Goal: Transaction & Acquisition: Obtain resource

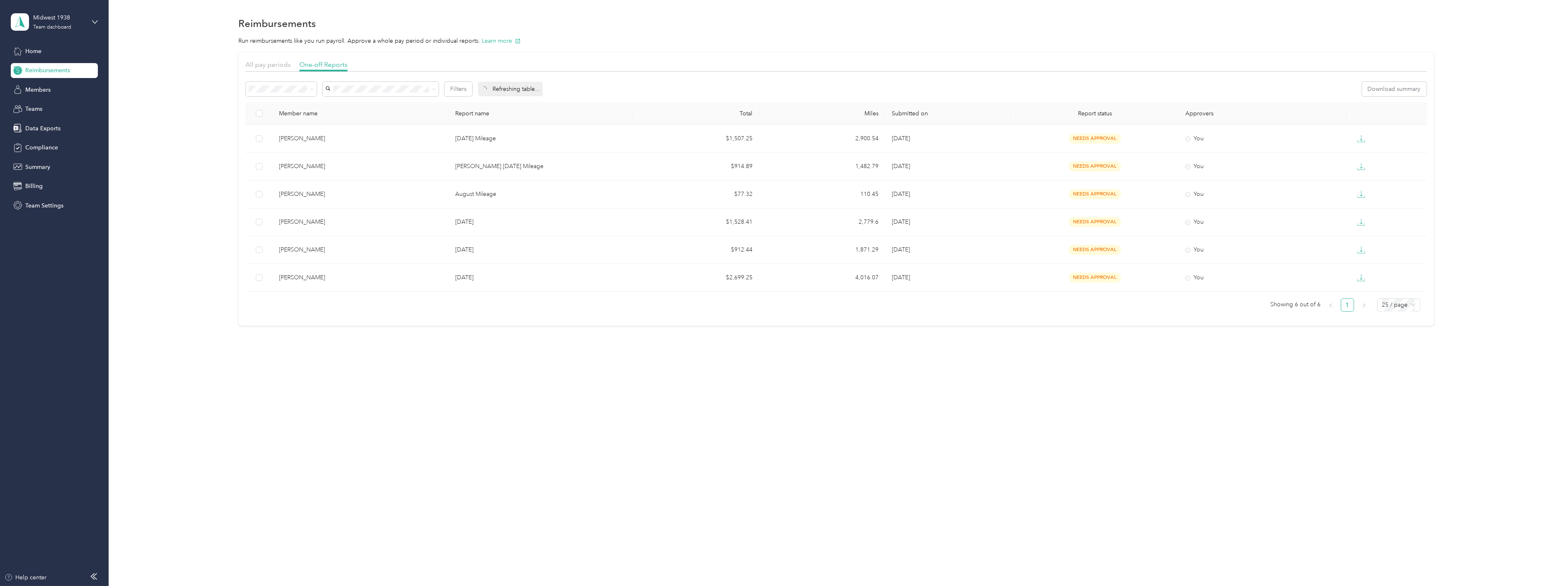
drag, startPoint x: 401, startPoint y: 404, endPoint x: 275, endPoint y: 465, distance: 140.0
click at [382, 396] on div "Reimbursements Run reimbursements like you run payroll. Approve a whole pay per…" at bounding box center [836, 293] width 1455 height 586
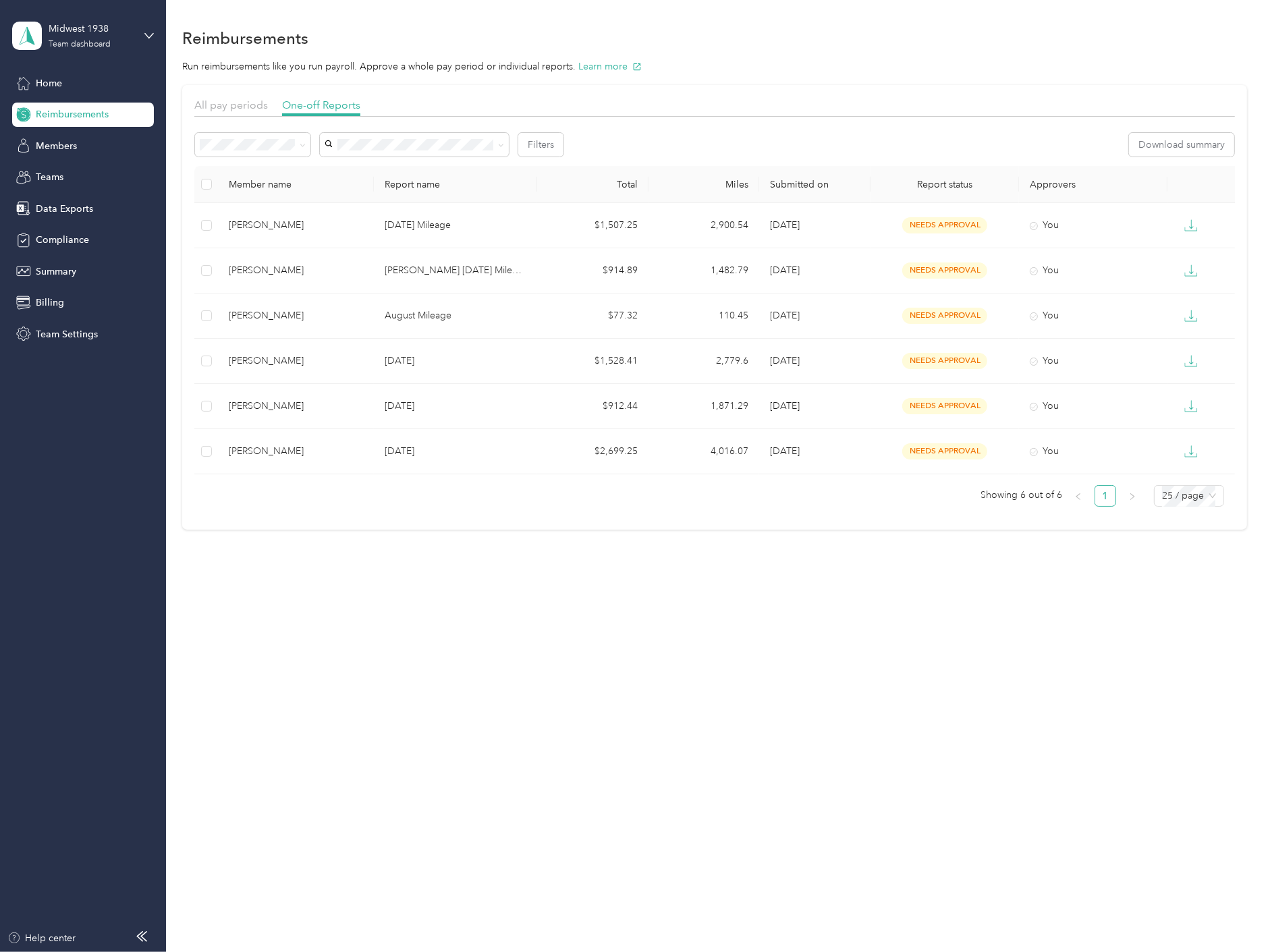
click at [722, 644] on div "Reimbursements Run reimbursements like you run payroll. Approve a whole pay per…" at bounding box center [715, 476] width 1098 height 952
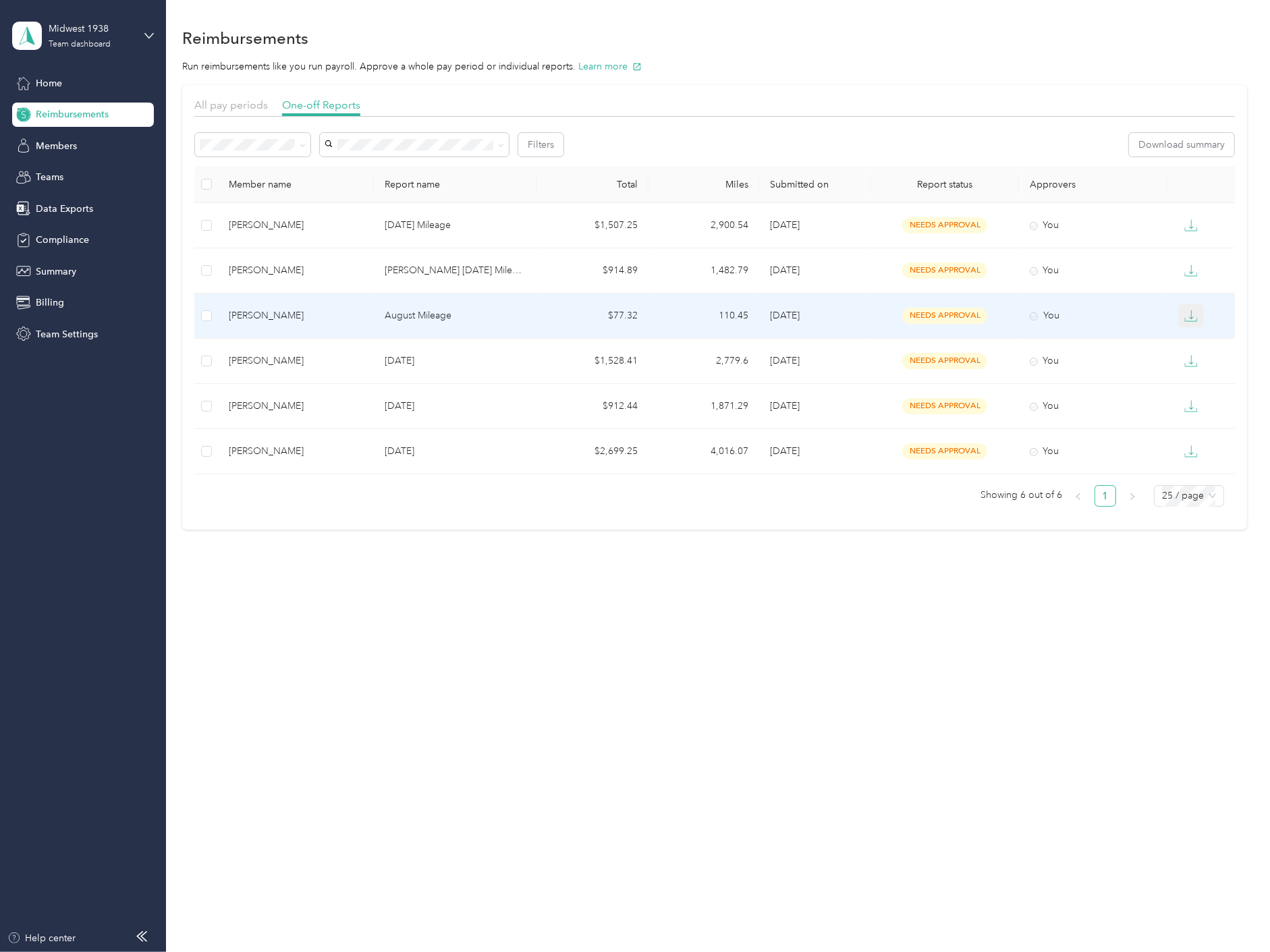
click at [1193, 323] on button "button" at bounding box center [1191, 315] width 26 height 23
click at [1208, 363] on div "CSV" at bounding box center [1202, 364] width 29 height 14
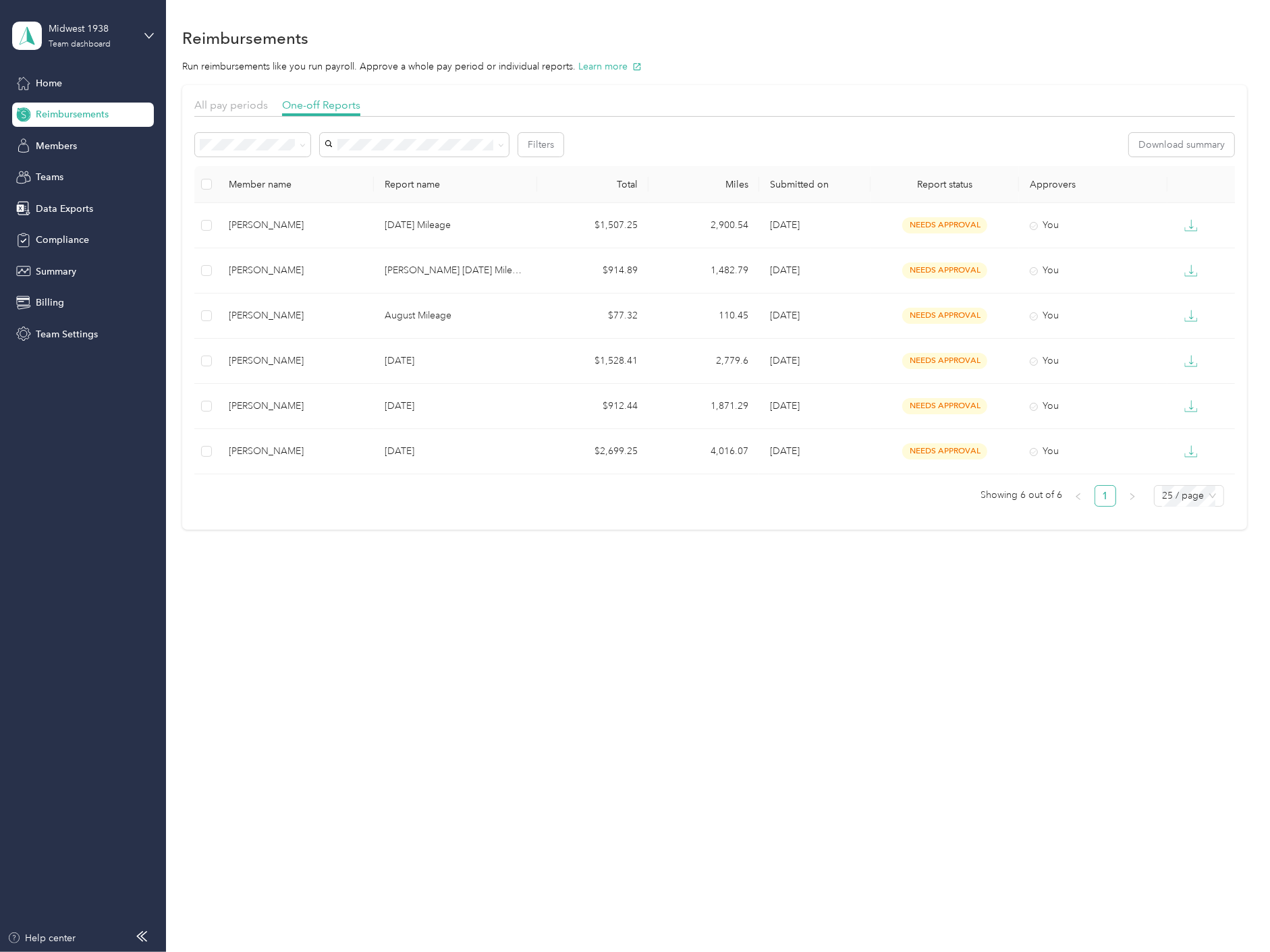
click at [765, 629] on div "Reimbursements Run reimbursements like you run payroll. Approve a whole pay per…" at bounding box center [715, 476] width 1098 height 952
